Goal: Entertainment & Leisure: Consume media (video, audio)

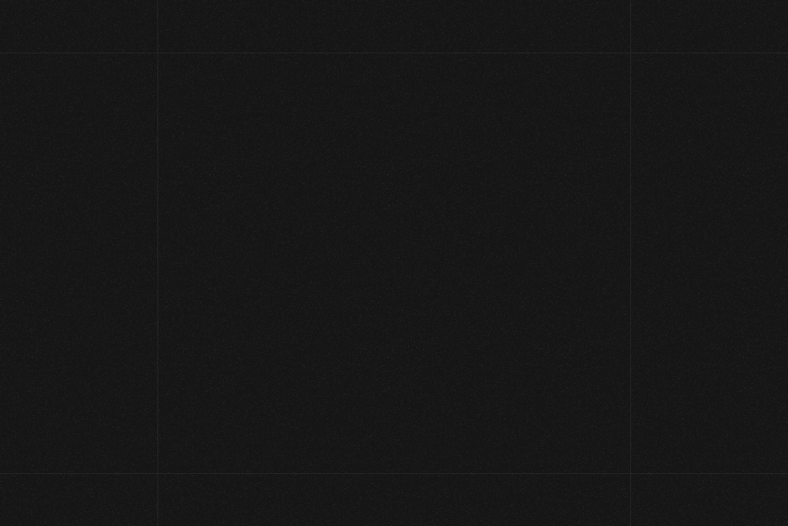
scroll to position [78, 0]
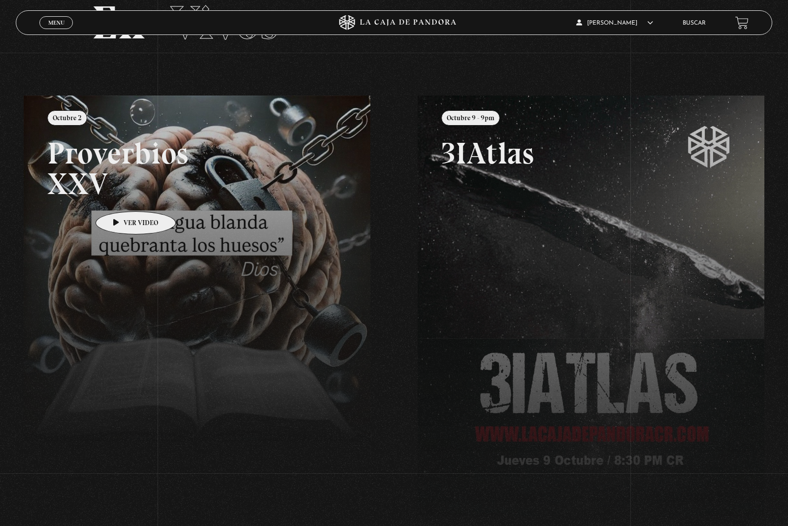
click at [124, 223] on link at bounding box center [418, 359] width 788 height 526
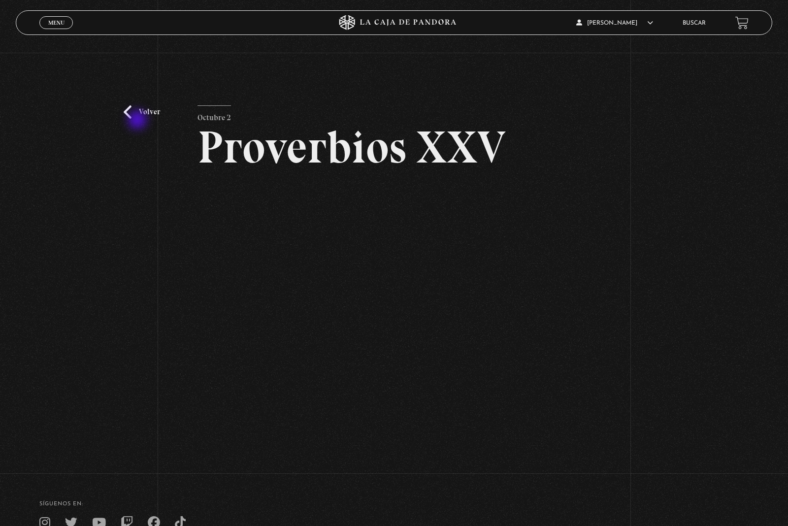
click at [138, 119] on link "Volver" at bounding box center [142, 111] width 36 height 13
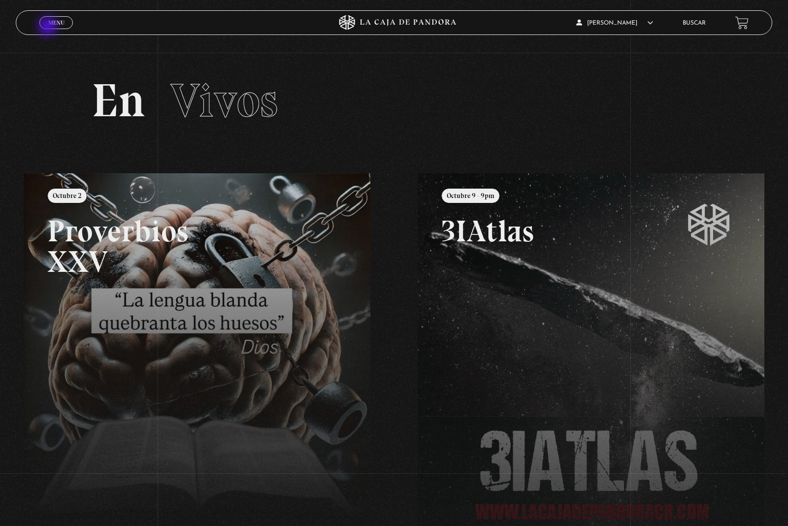
click at [47, 29] on span "Cerrar" at bounding box center [56, 31] width 23 height 7
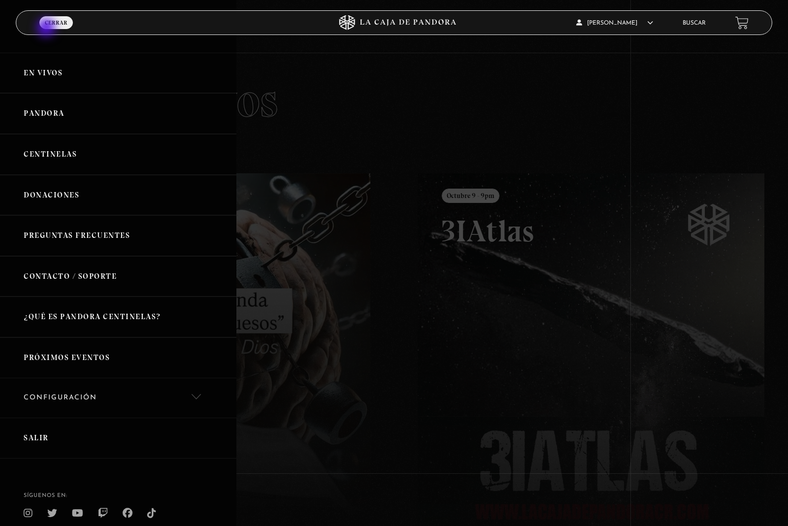
click at [27, 122] on link "Pandora" at bounding box center [118, 113] width 236 height 41
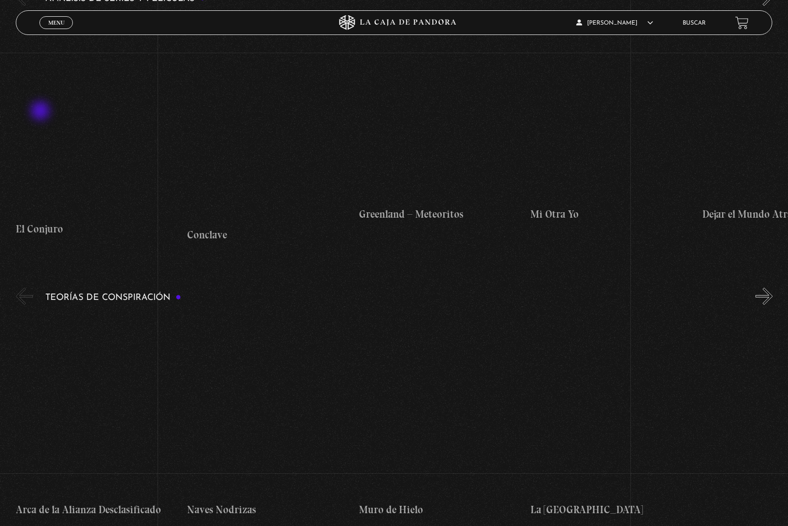
scroll to position [1965, 0]
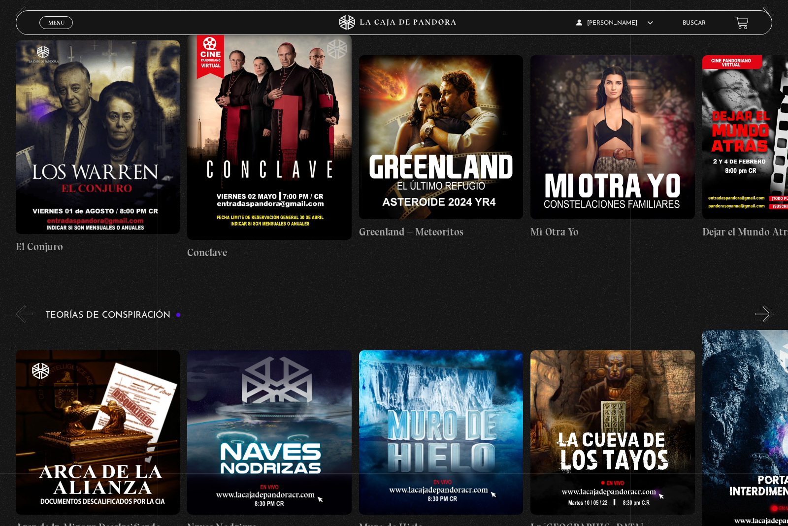
click at [61, 161] on figure at bounding box center [98, 137] width 164 height 194
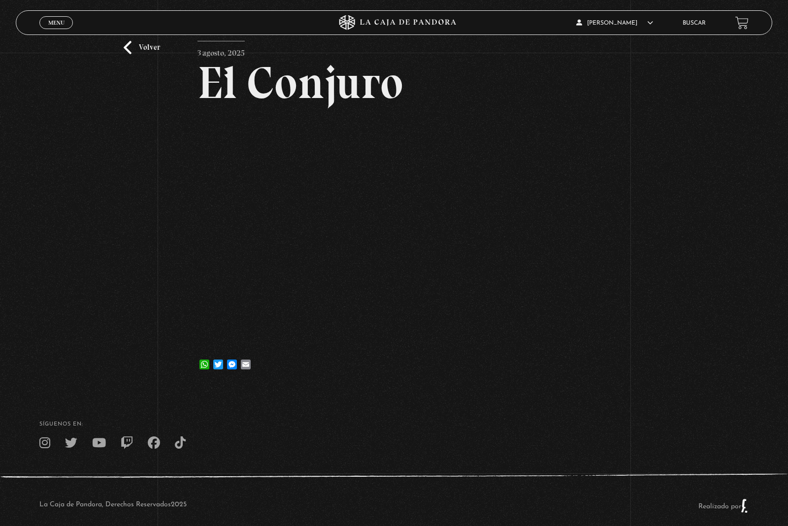
scroll to position [66, 0]
